Goal: Information Seeking & Learning: Learn about a topic

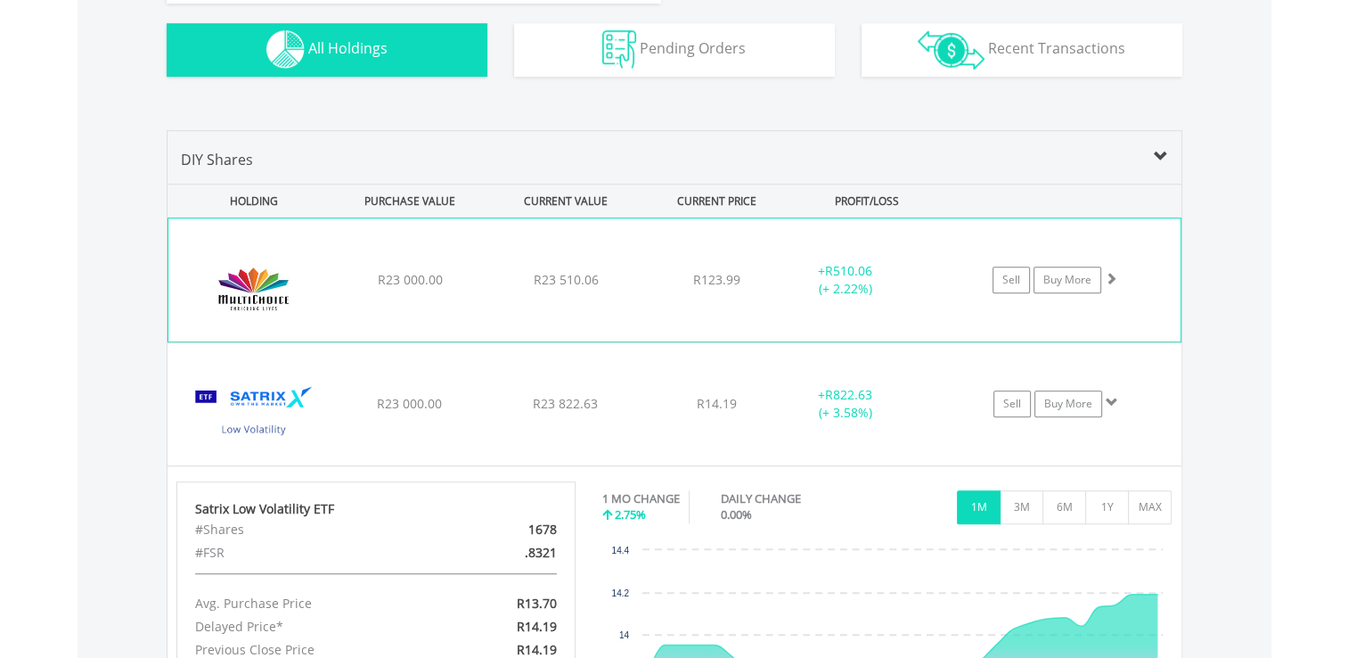
scroll to position [1153, 0]
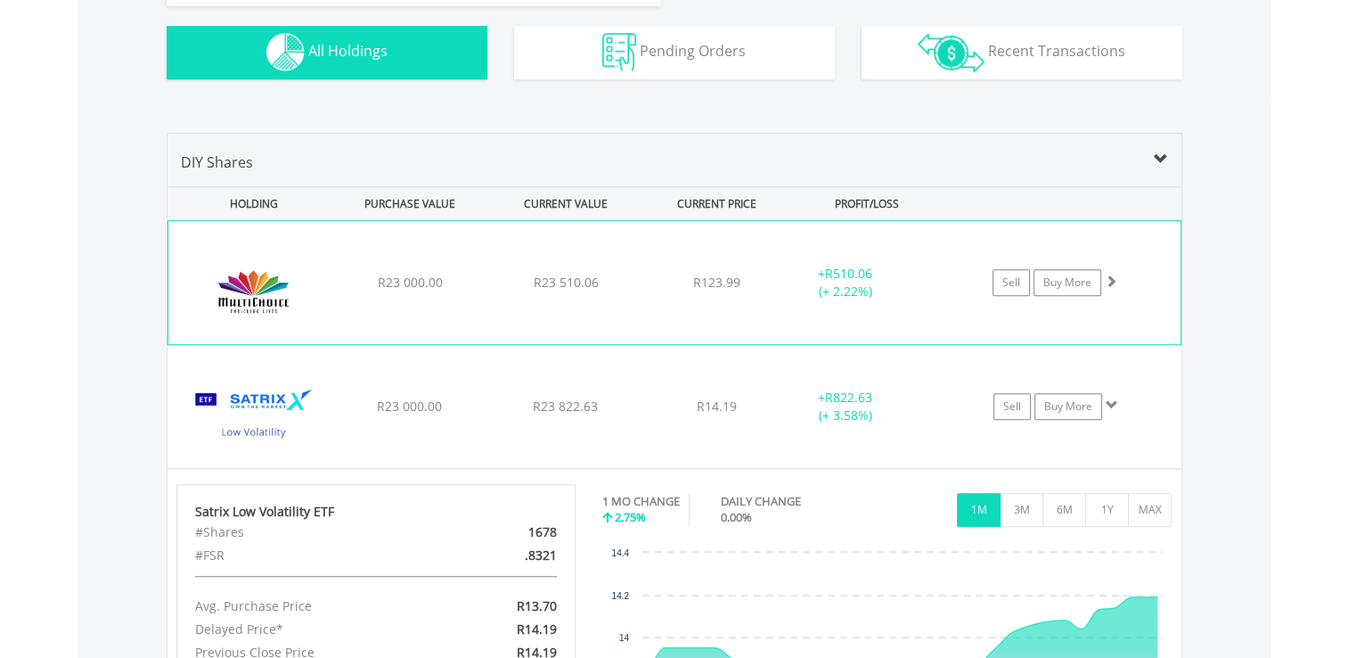
click at [211, 289] on img at bounding box center [253, 291] width 153 height 96
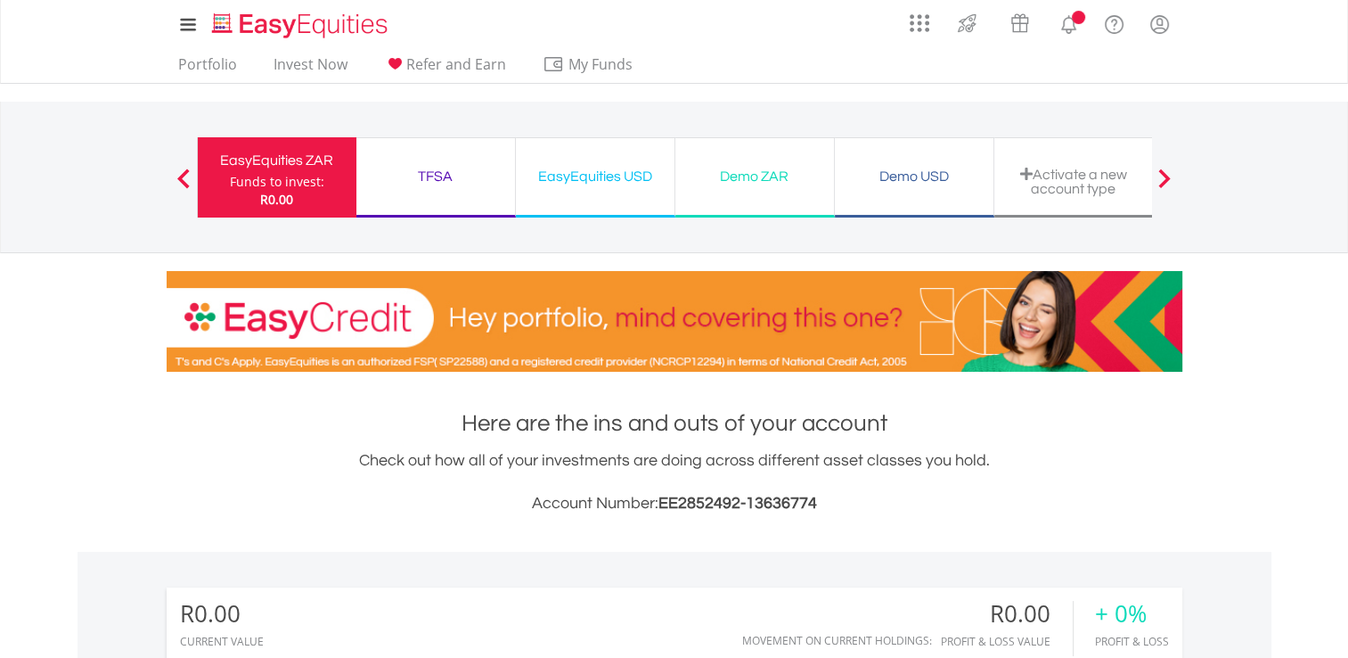
scroll to position [171, 339]
click at [767, 180] on div "Demo ZAR" at bounding box center [754, 176] width 137 height 25
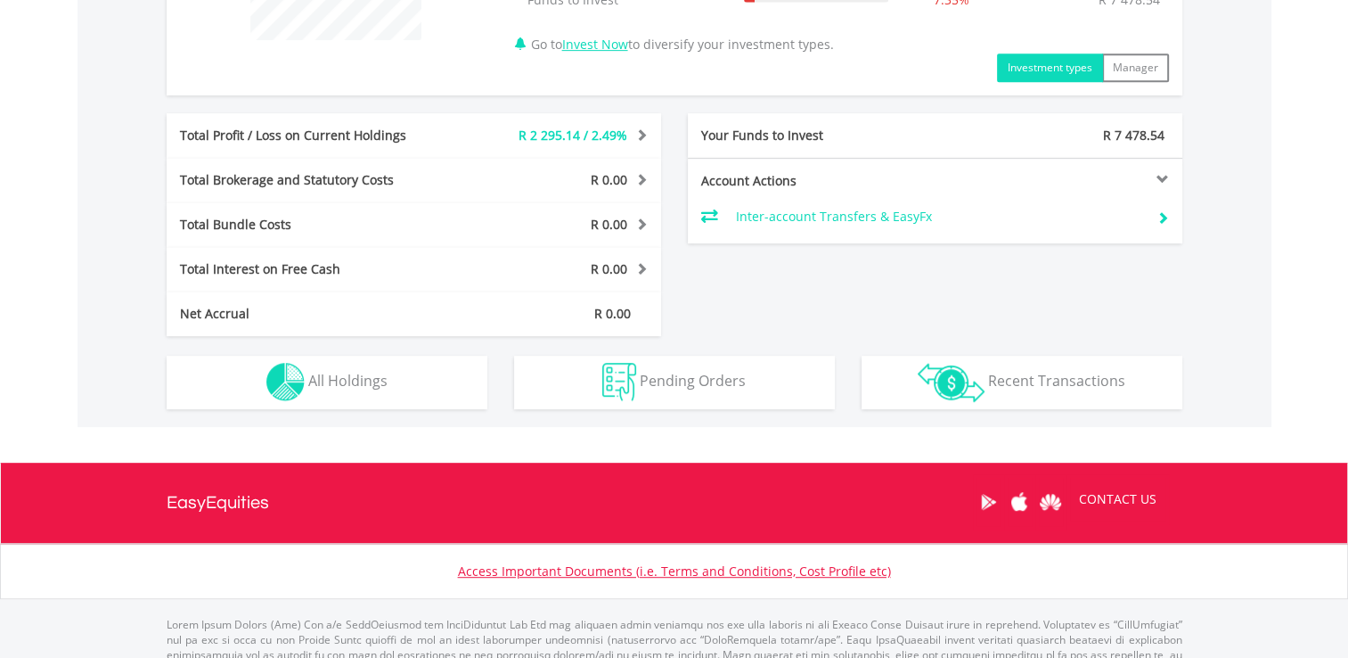
scroll to position [883, 0]
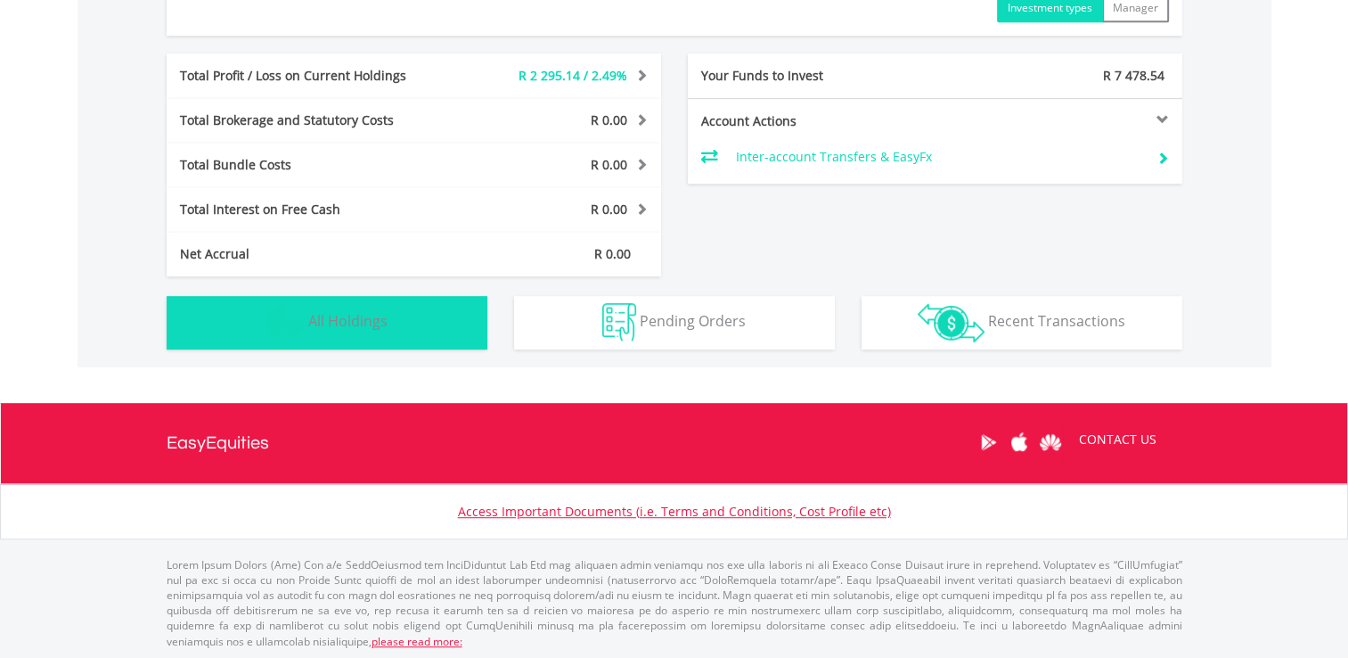
click at [323, 326] on span "All Holdings" at bounding box center [347, 321] width 79 height 20
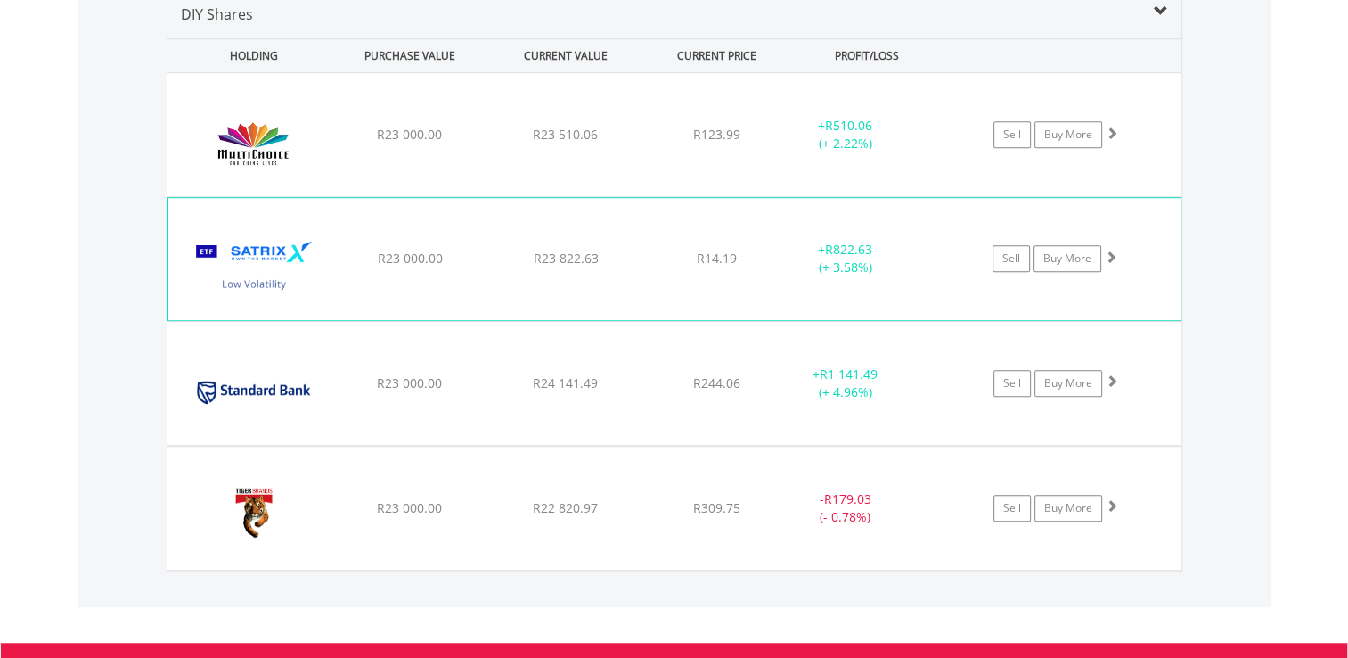
scroll to position [1297, 0]
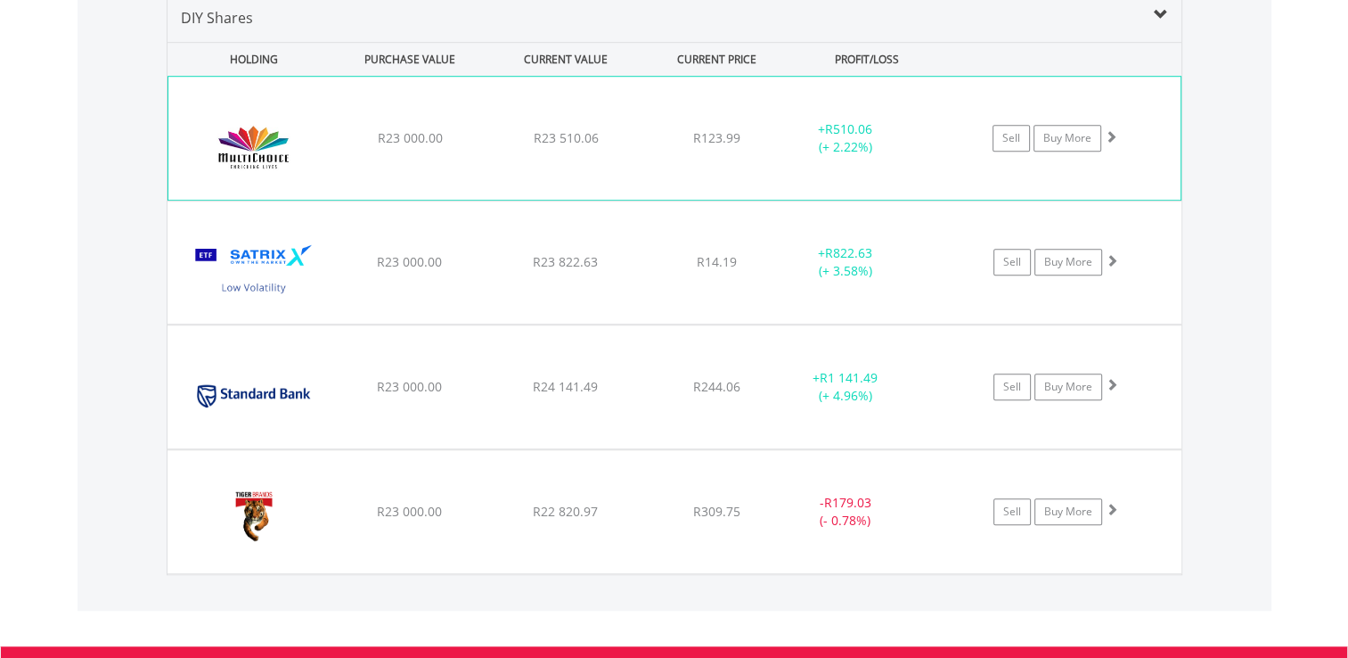
click at [285, 124] on img at bounding box center [253, 147] width 153 height 96
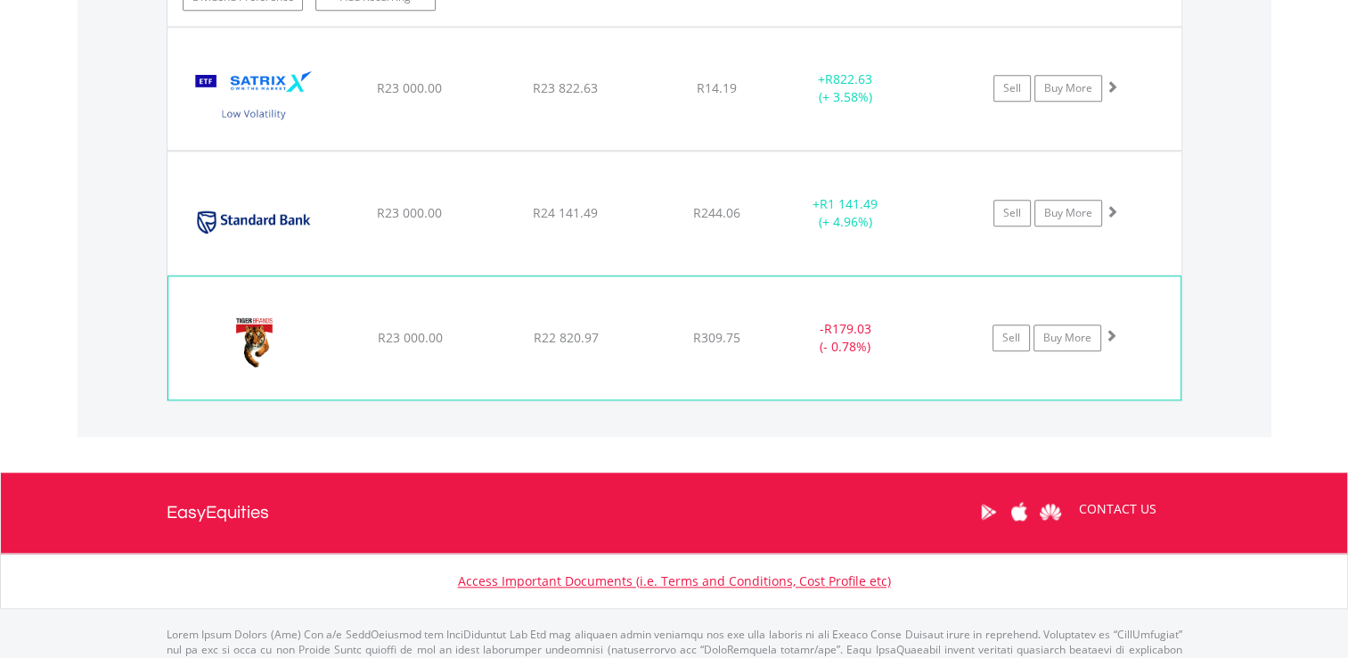
scroll to position [1775, 0]
